Goal: Information Seeking & Learning: Learn about a topic

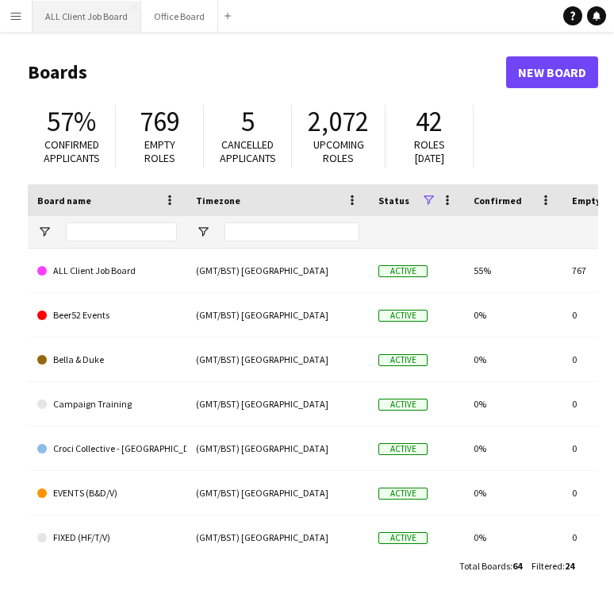
click at [90, 25] on button "ALL Client Job Board Close" at bounding box center [87, 16] width 109 height 31
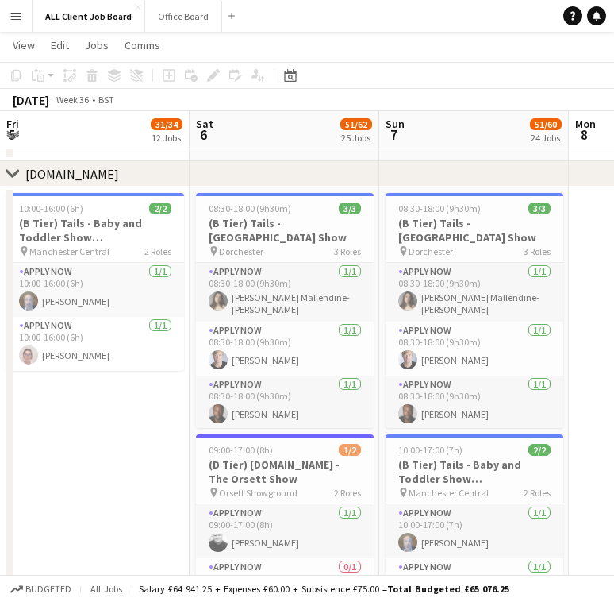
scroll to position [6424, 0]
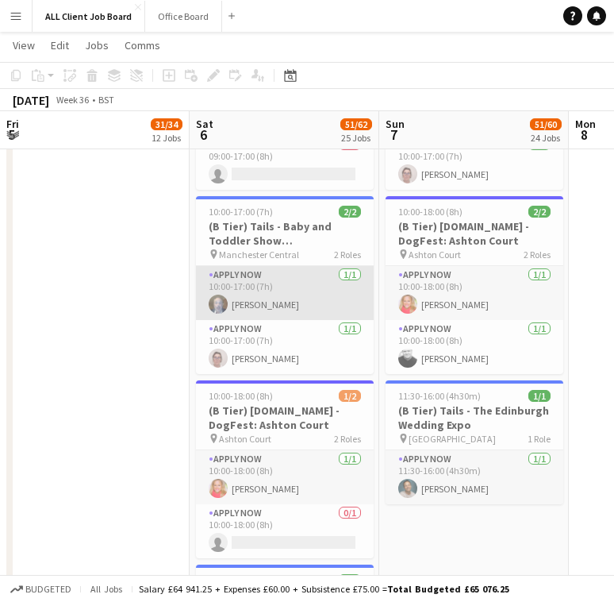
click at [222, 295] on app-user-avatar at bounding box center [218, 304] width 19 height 19
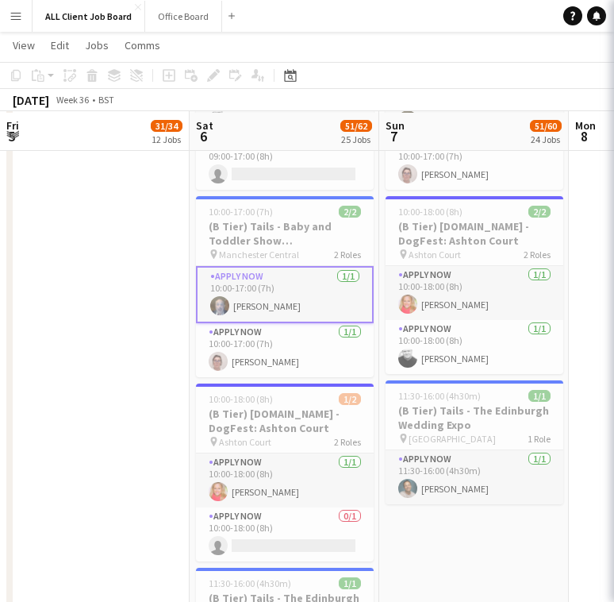
scroll to position [6426, 0]
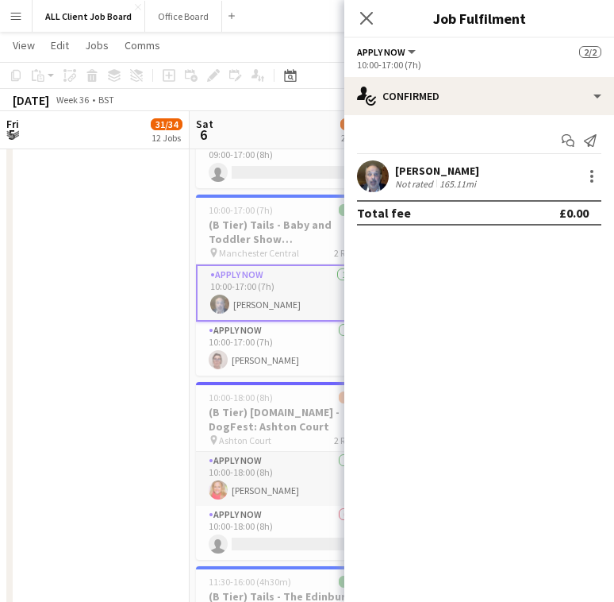
click at [367, 179] on app-user-avatar at bounding box center [373, 176] width 32 height 32
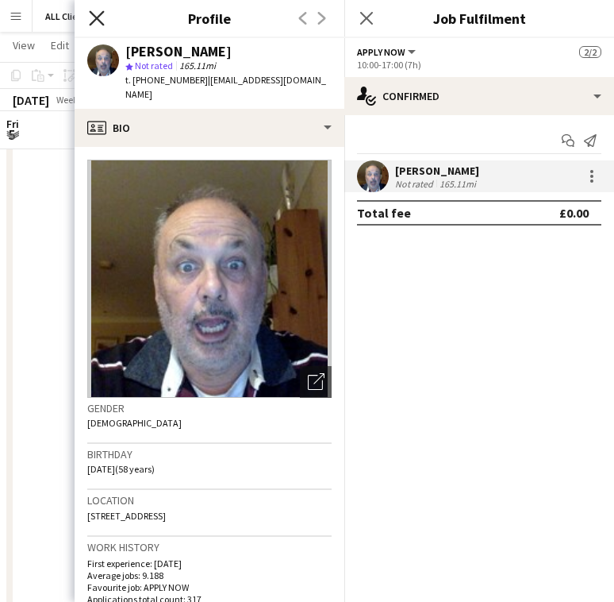
click at [91, 24] on icon at bounding box center [96, 17] width 15 height 15
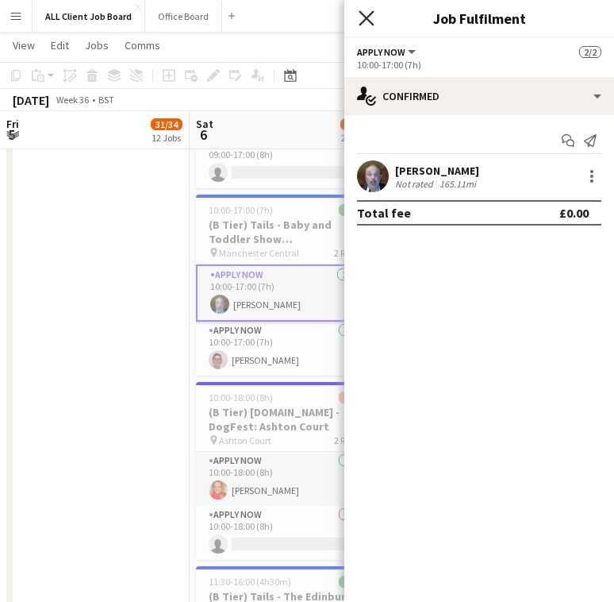
click at [363, 21] on icon at bounding box center [366, 17] width 15 height 15
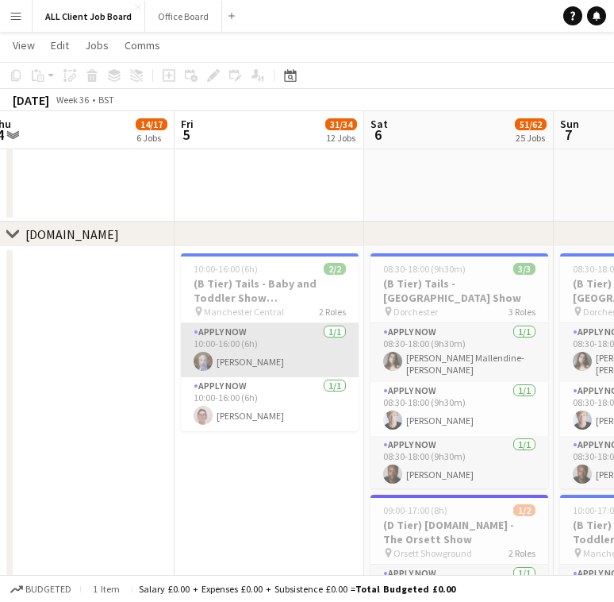
scroll to position [0, 591]
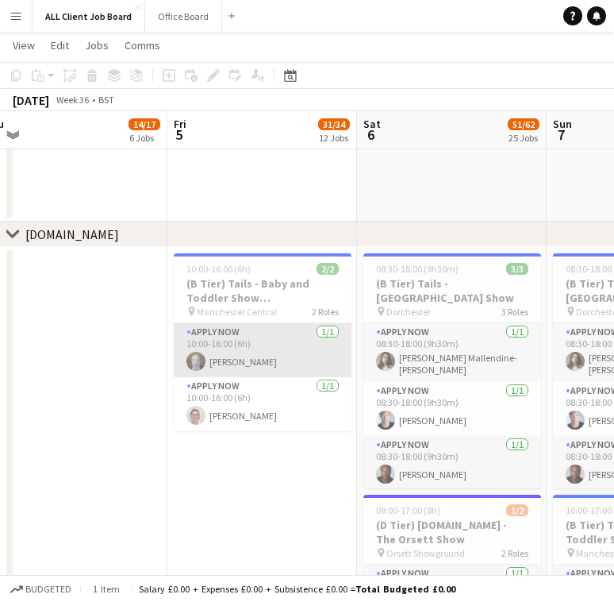
click at [294, 349] on app-card-role "APPLY NOW [DATE] 10:00-16:00 (6h) [PERSON_NAME]" at bounding box center [263, 350] width 178 height 54
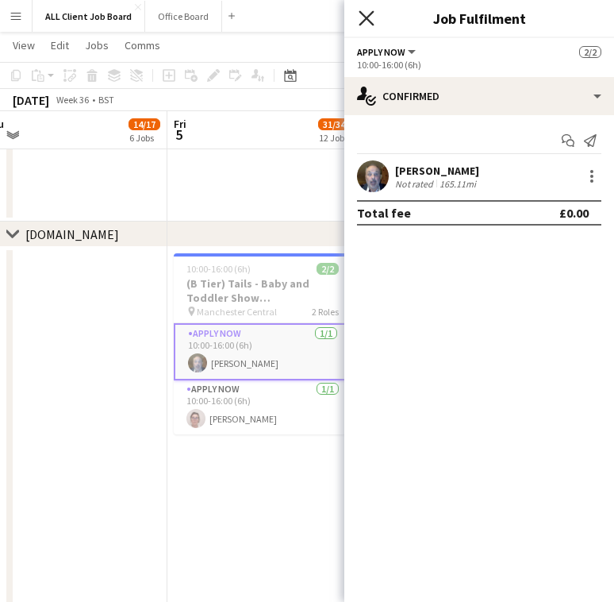
click at [368, 21] on icon "Close pop-in" at bounding box center [366, 17] width 15 height 15
